Goal: Task Accomplishment & Management: Complete application form

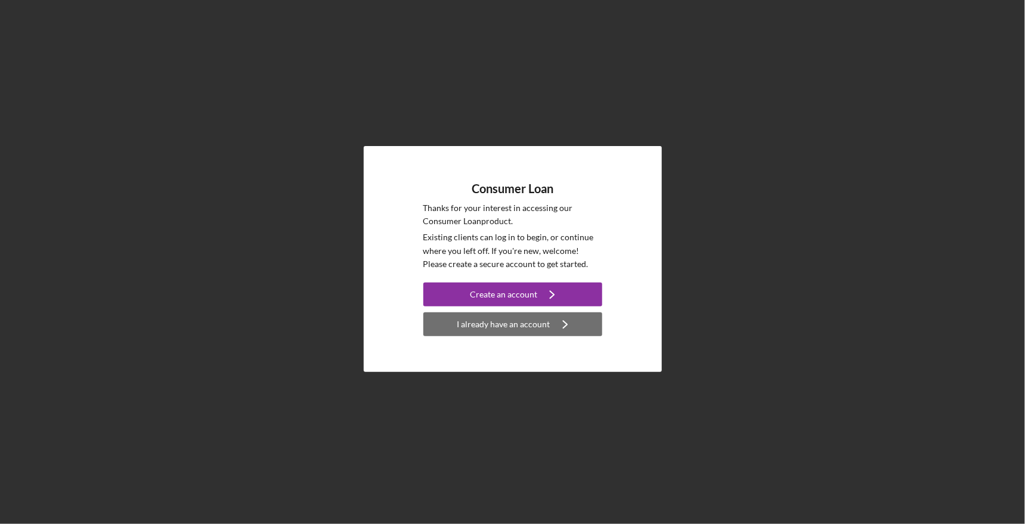
click at [528, 323] on div "I already have an account" at bounding box center [503, 325] width 93 height 24
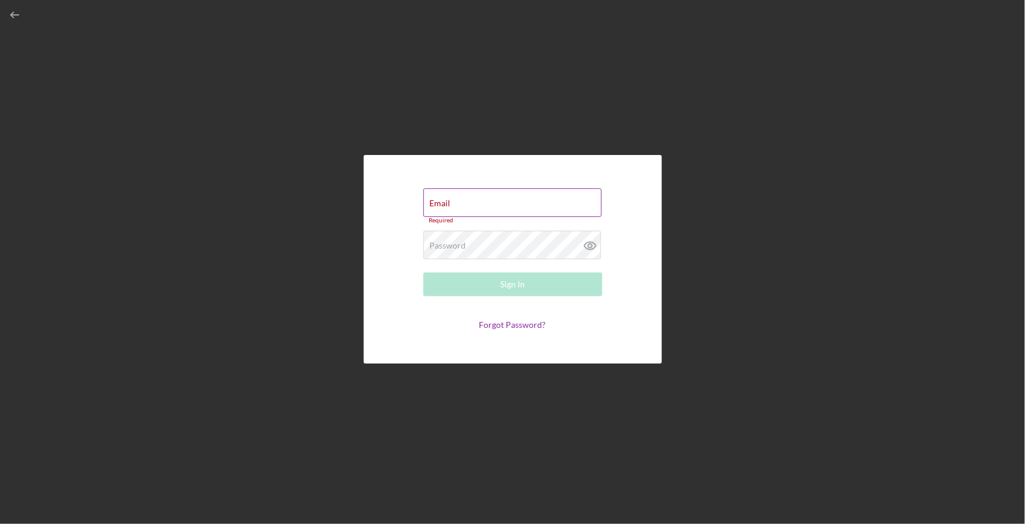
click at [533, 203] on div "Email Required" at bounding box center [512, 206] width 179 height 36
click at [512, 205] on input "Email" at bounding box center [512, 202] width 178 height 29
type input "[DOMAIN_NAME][EMAIL_ADDRESS][DOMAIN_NAME]"
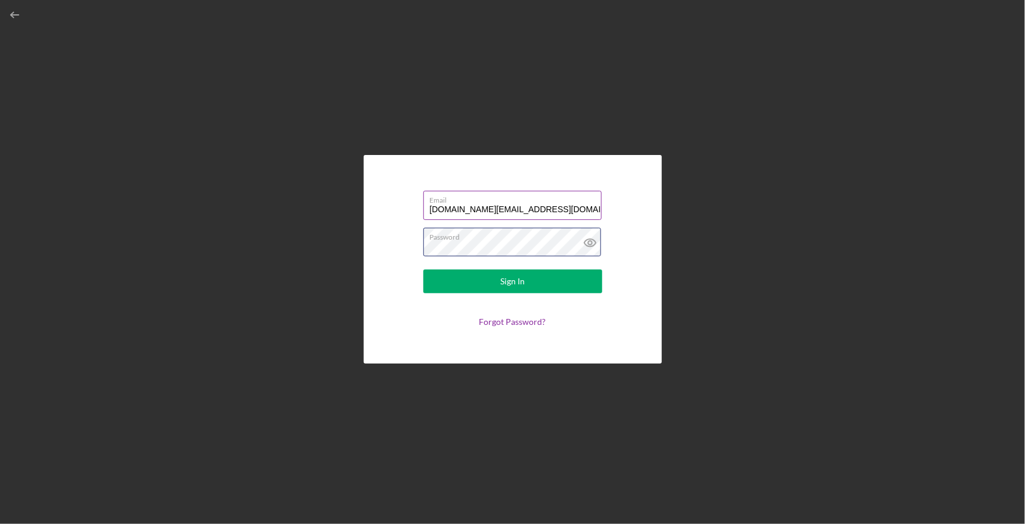
click at [423, 270] on button "Sign In" at bounding box center [512, 282] width 179 height 24
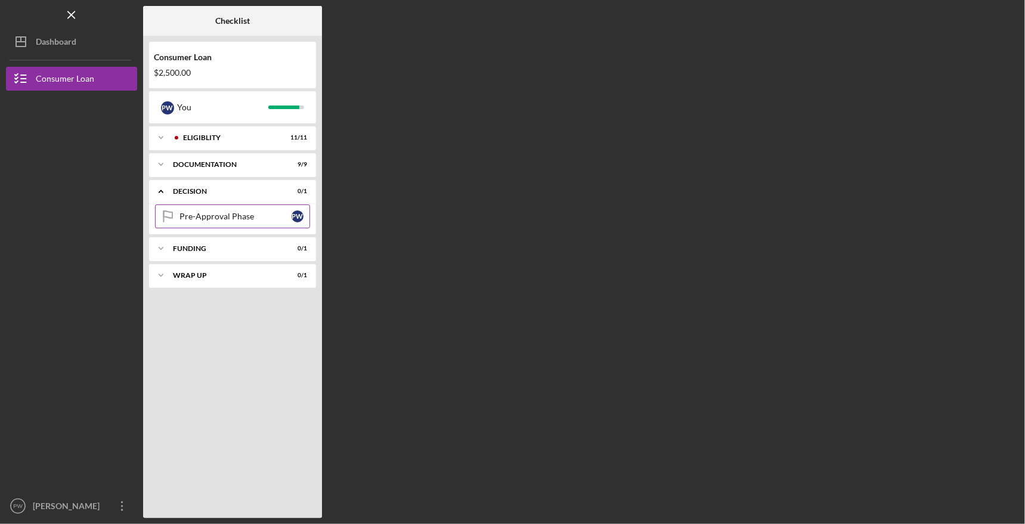
click at [226, 208] on link "Pre-Approval Phase Pre-Approval Phase P W" at bounding box center [232, 217] width 155 height 24
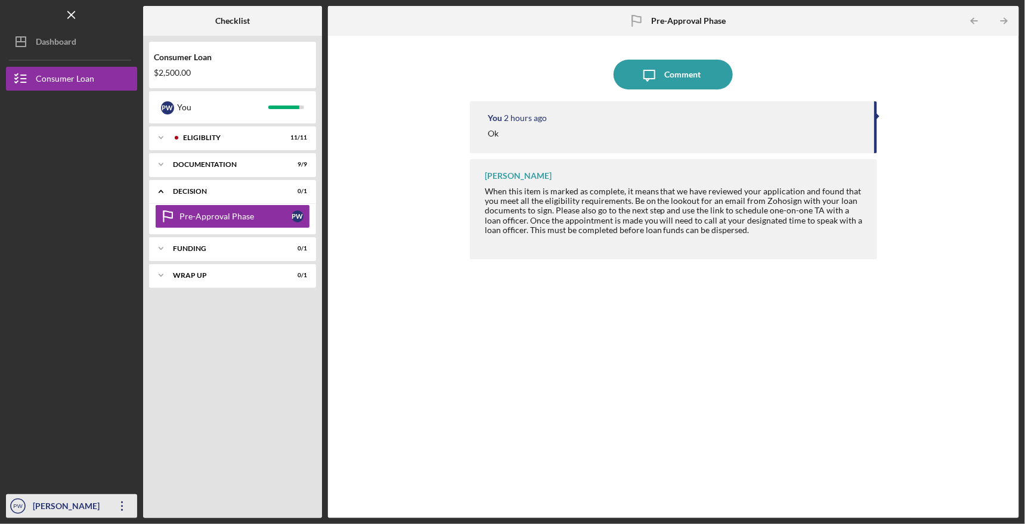
click at [87, 505] on div "[PERSON_NAME]" at bounding box center [69, 507] width 78 height 27
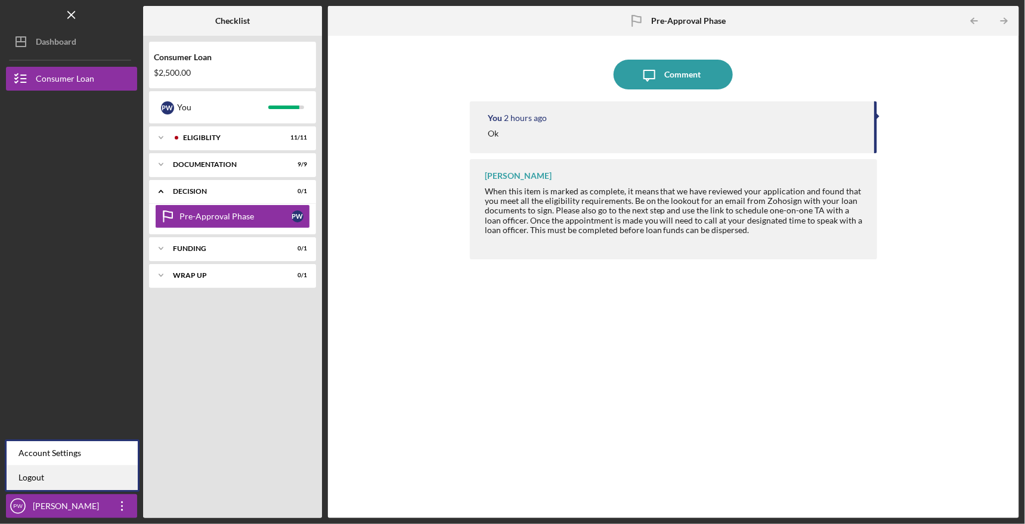
click at [67, 481] on link "Logout" at bounding box center [72, 478] width 131 height 24
